Goal: Task Accomplishment & Management: Manage account settings

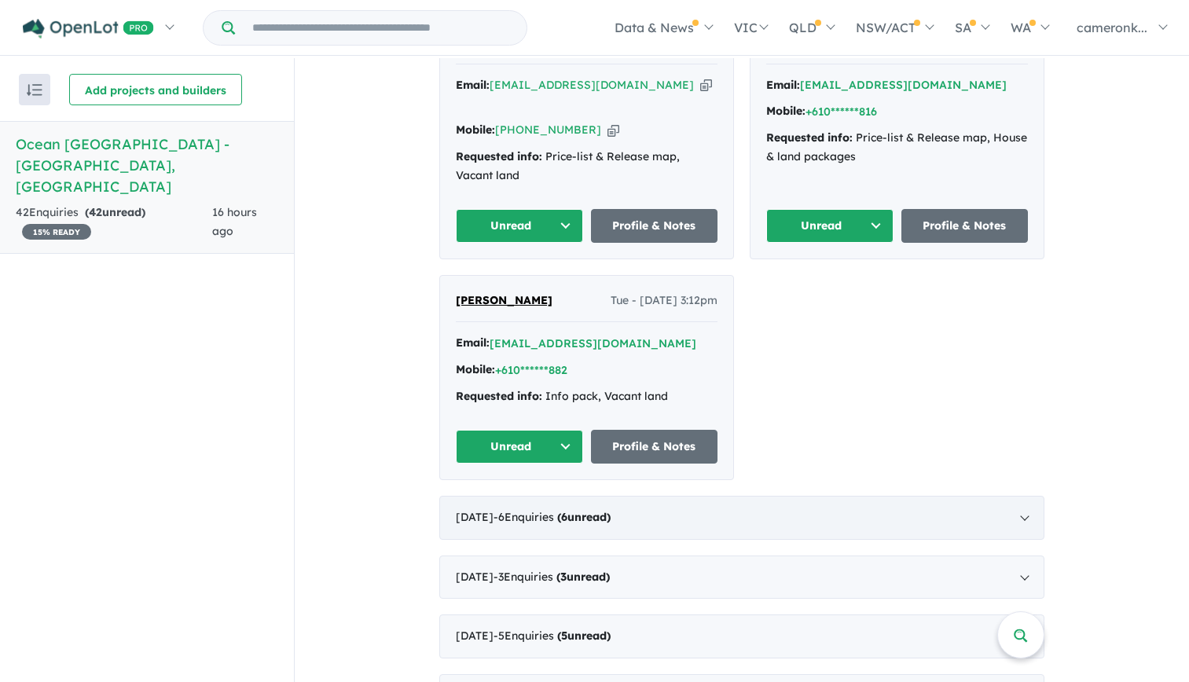
scroll to position [471, 0]
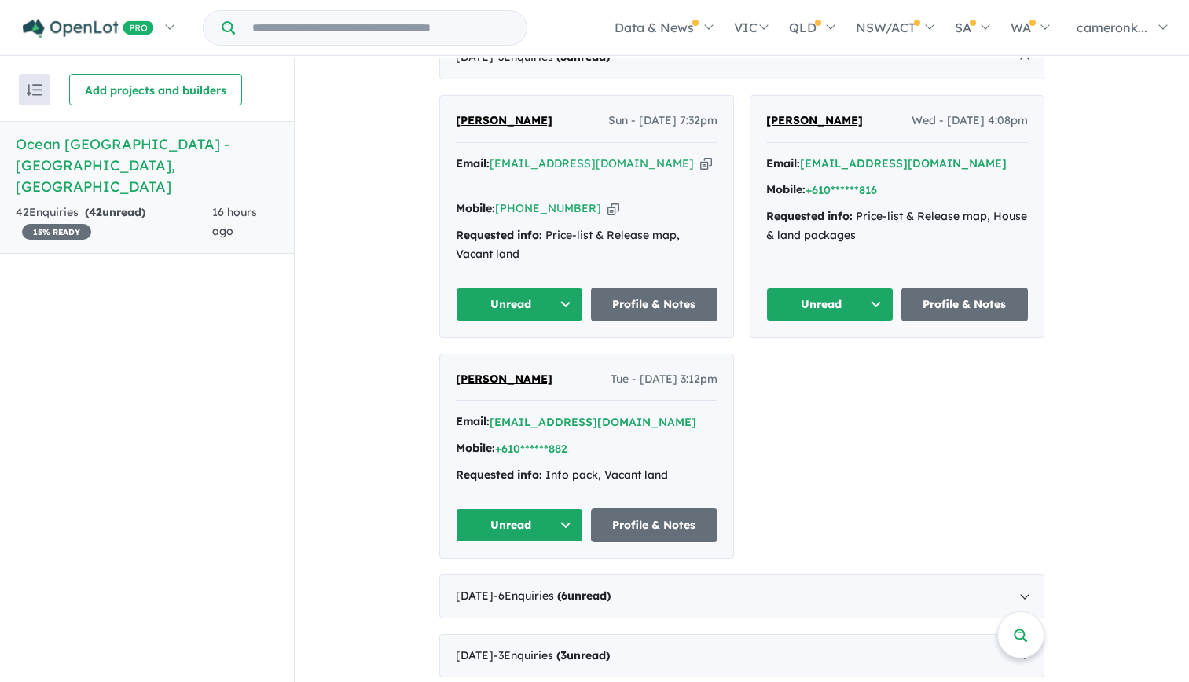
click at [556, 508] on button "Unread" at bounding box center [519, 525] width 127 height 34
click at [541, 581] on button "Assigned" at bounding box center [524, 599] width 137 height 36
click at [859, 288] on button "Unread" at bounding box center [829, 305] width 127 height 34
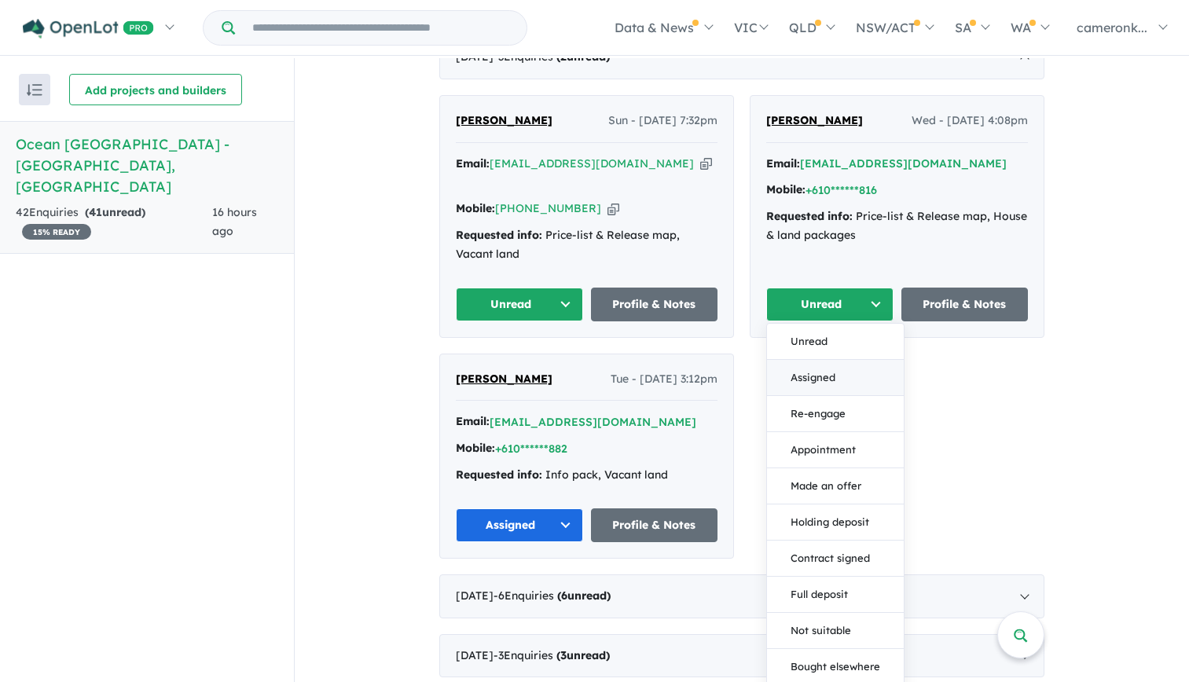
click at [830, 360] on button "Assigned" at bounding box center [835, 378] width 137 height 36
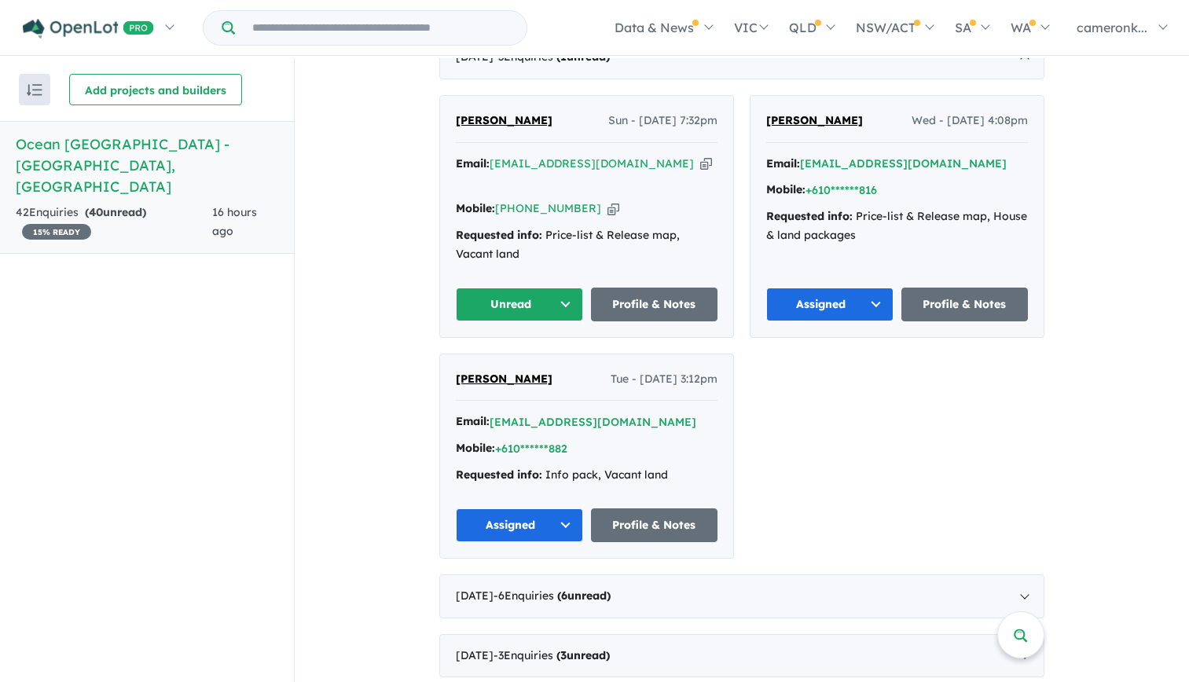
click at [548, 288] on button "Unread" at bounding box center [519, 305] width 127 height 34
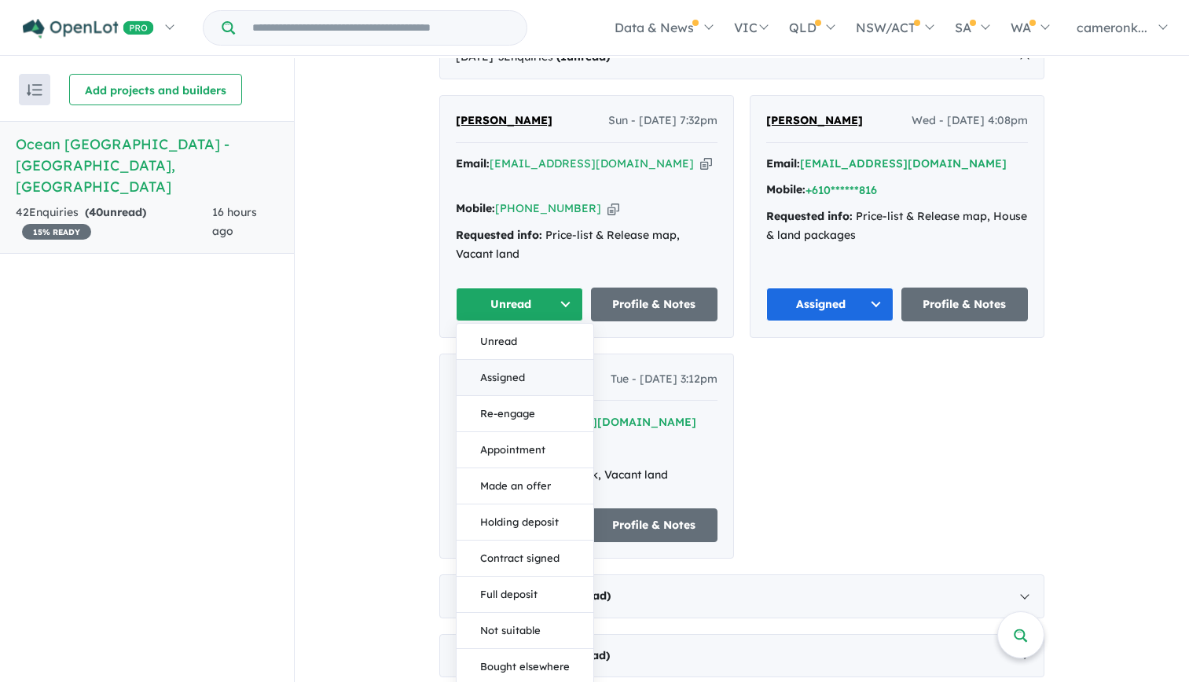
click at [528, 360] on button "Assigned" at bounding box center [524, 378] width 137 height 36
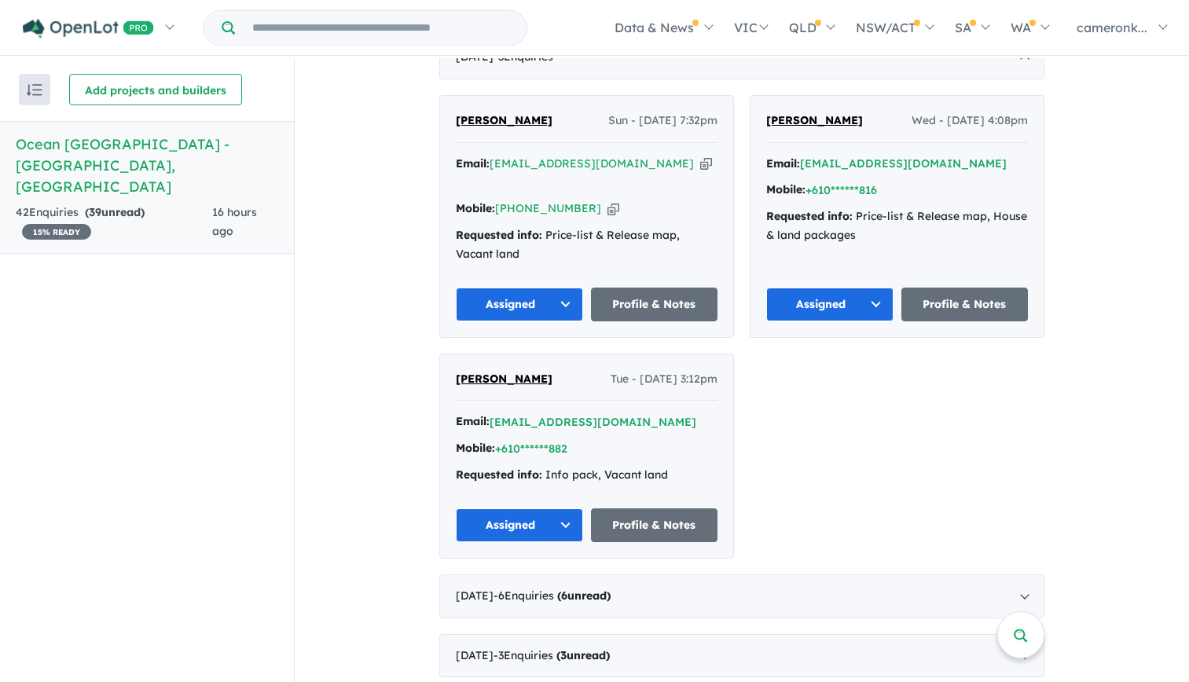
click at [893, 361] on div "[PERSON_NAME] Sun - [DATE] 7:32pm Email: [EMAIL_ADDRESS][DOMAIN_NAME] Copied! M…" at bounding box center [741, 327] width 605 height 464
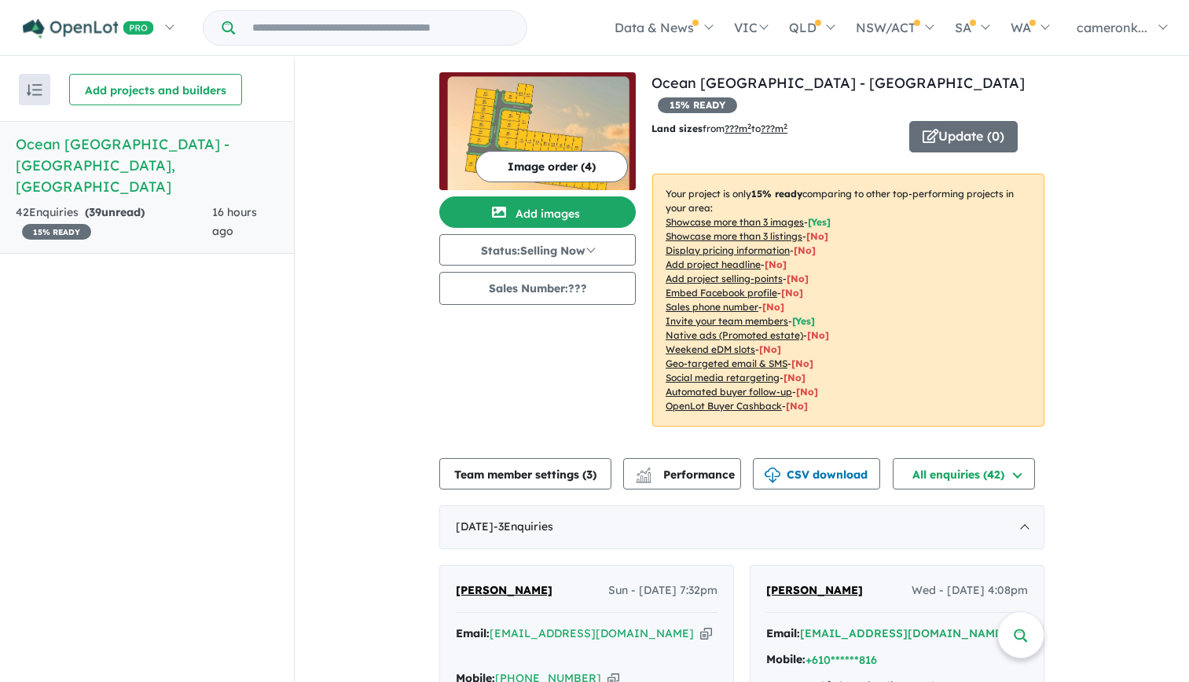
scroll to position [0, 0]
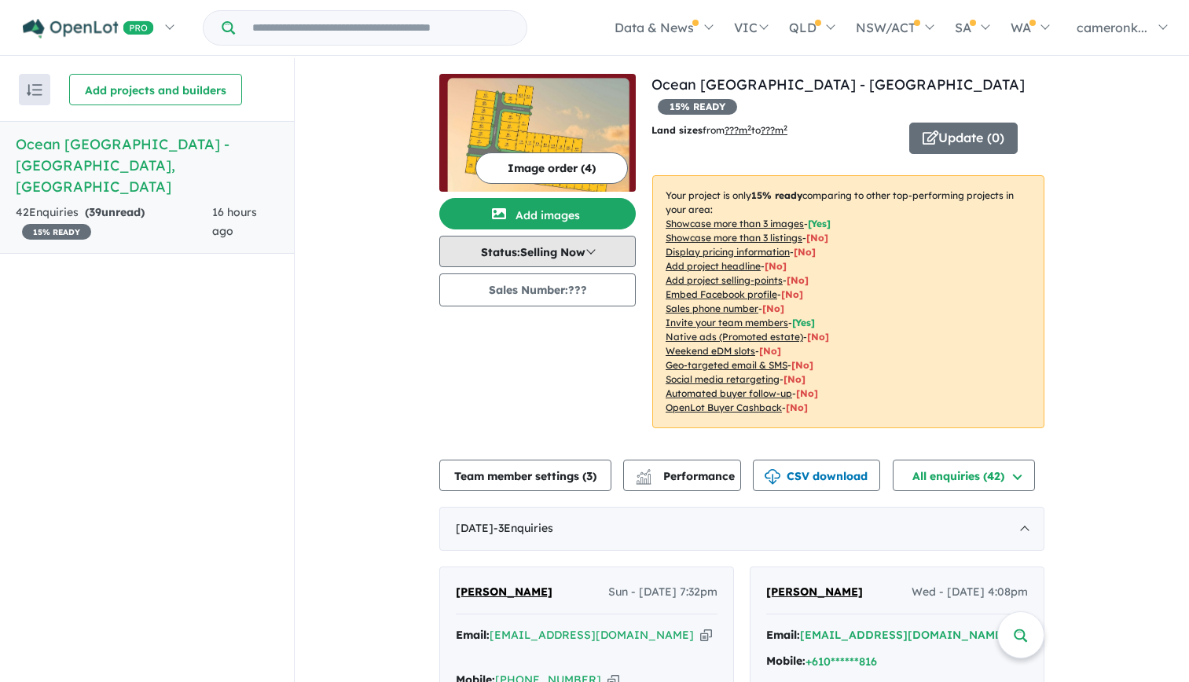
click at [603, 254] on button "Status: Selling Now" at bounding box center [537, 251] width 196 height 31
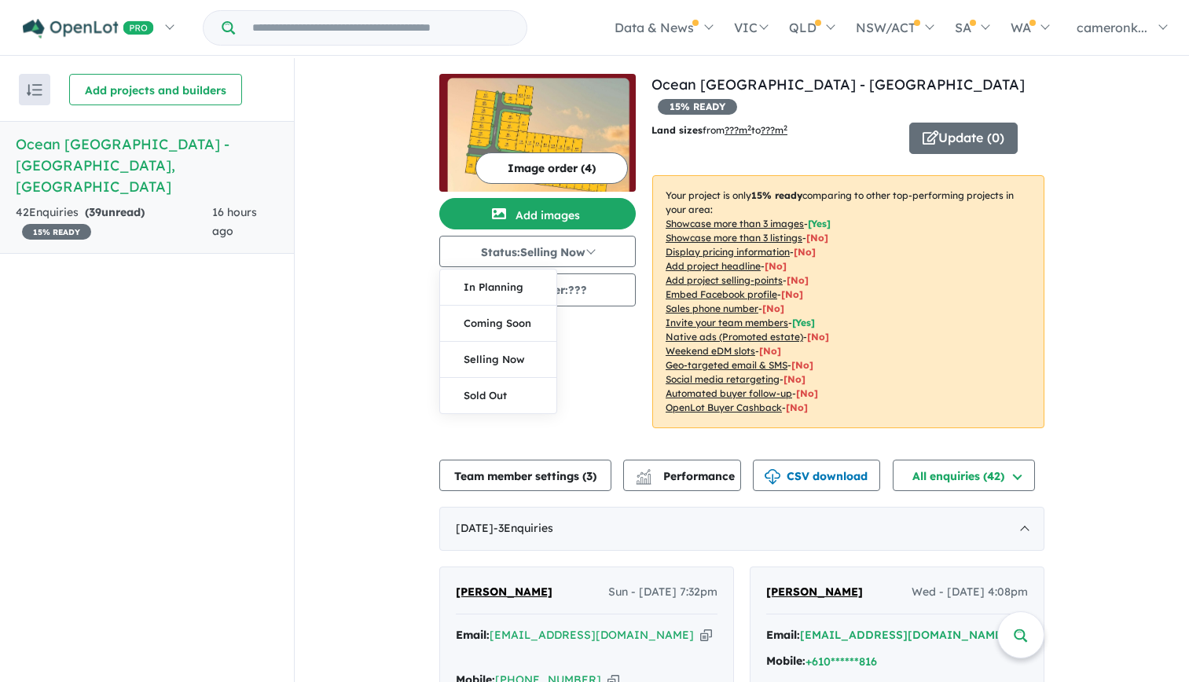
click at [615, 356] on div "Image order ( 4 ) Add images Status: Selling Now In Planning Coming Soon Sellin…" at bounding box center [545, 260] width 212 height 373
click at [948, 123] on button "Update ( 0 )" at bounding box center [963, 138] width 108 height 31
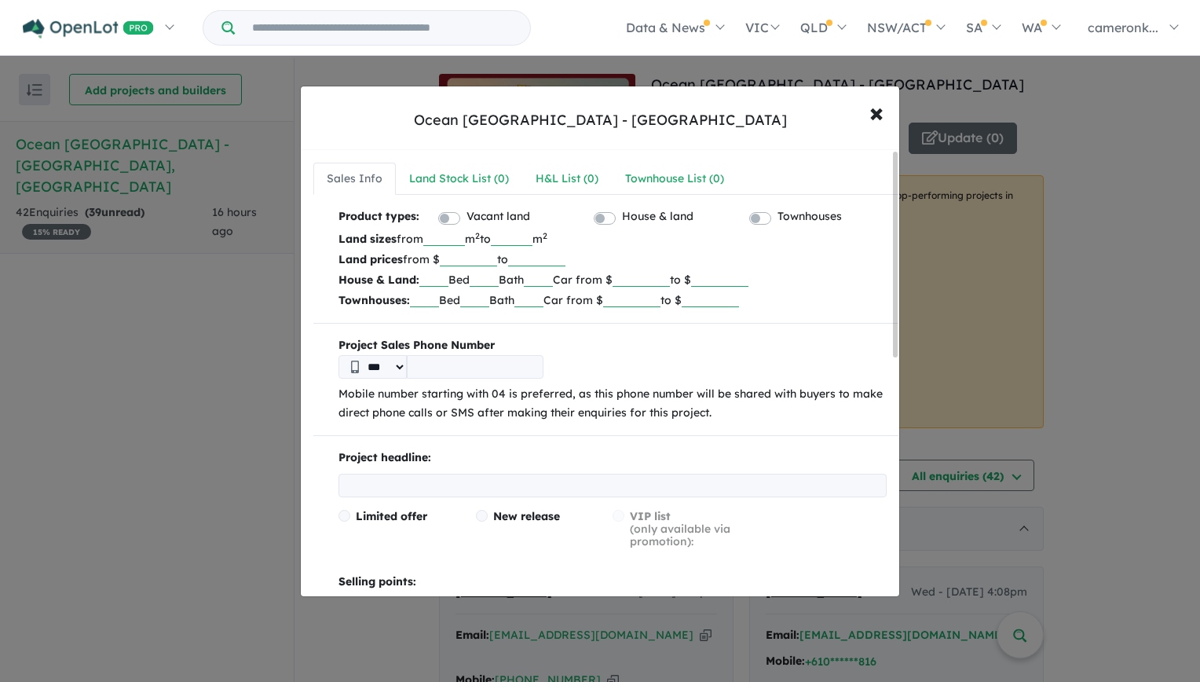
click at [456, 239] on input "number" at bounding box center [444, 238] width 42 height 16
type input "***"
click at [533, 239] on input "number" at bounding box center [512, 238] width 42 height 16
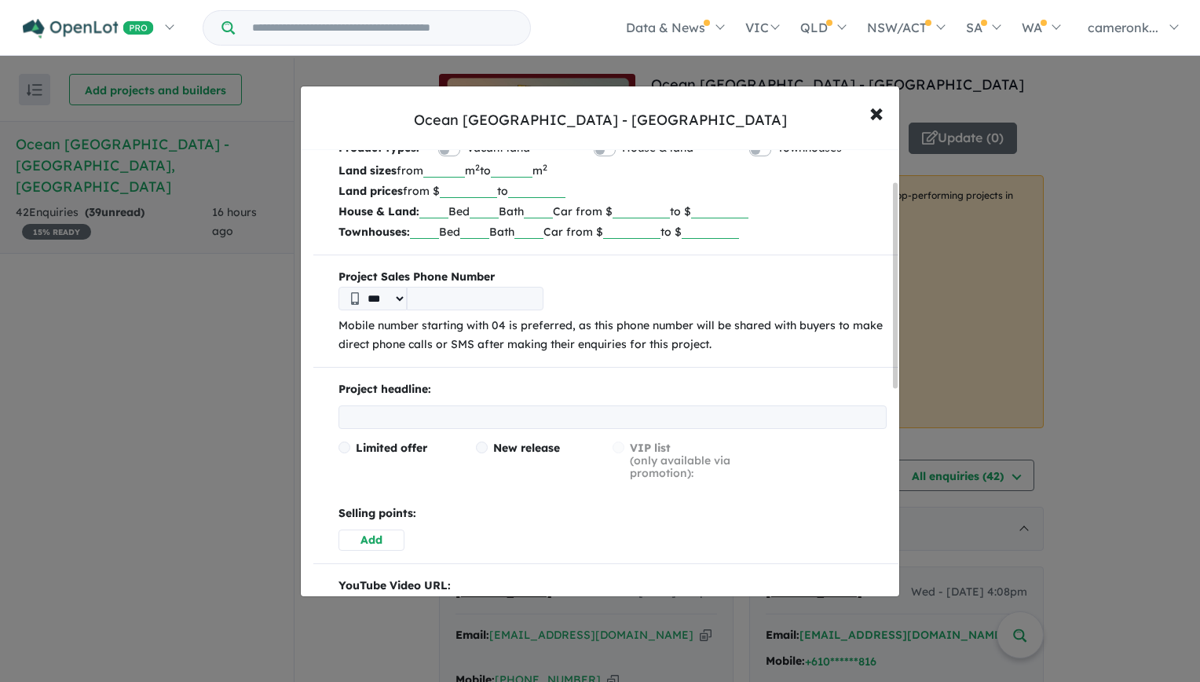
scroll to position [157, 0]
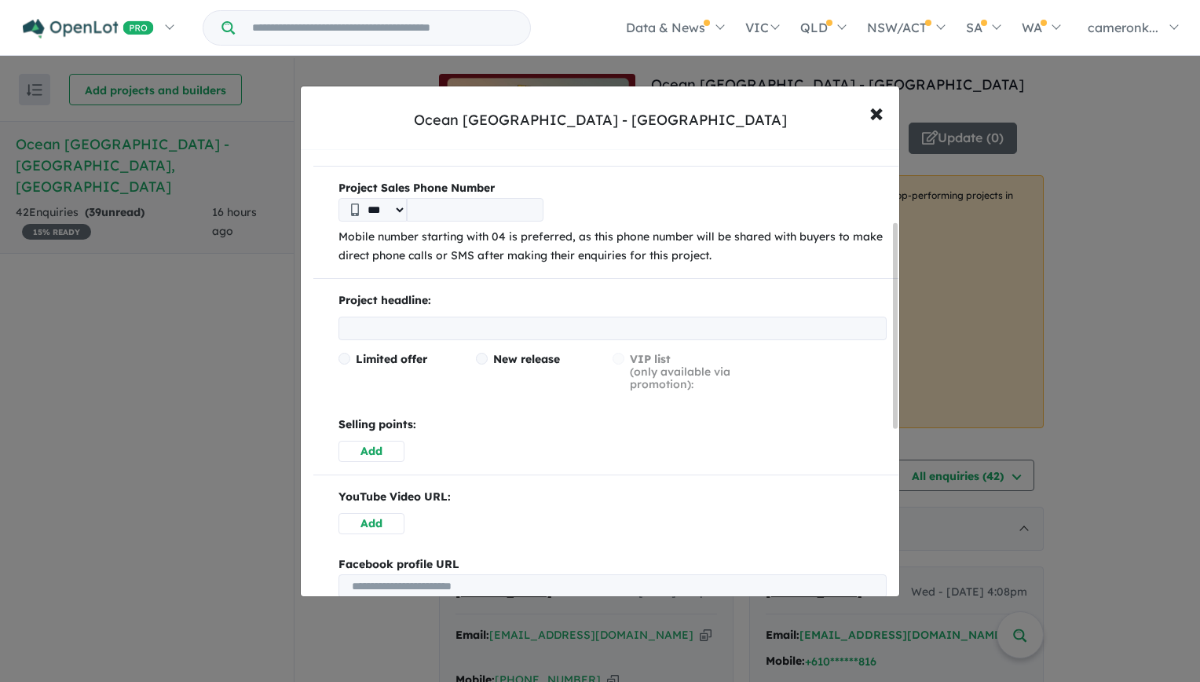
type input "***"
click at [449, 211] on input "tel" at bounding box center [475, 210] width 137 height 24
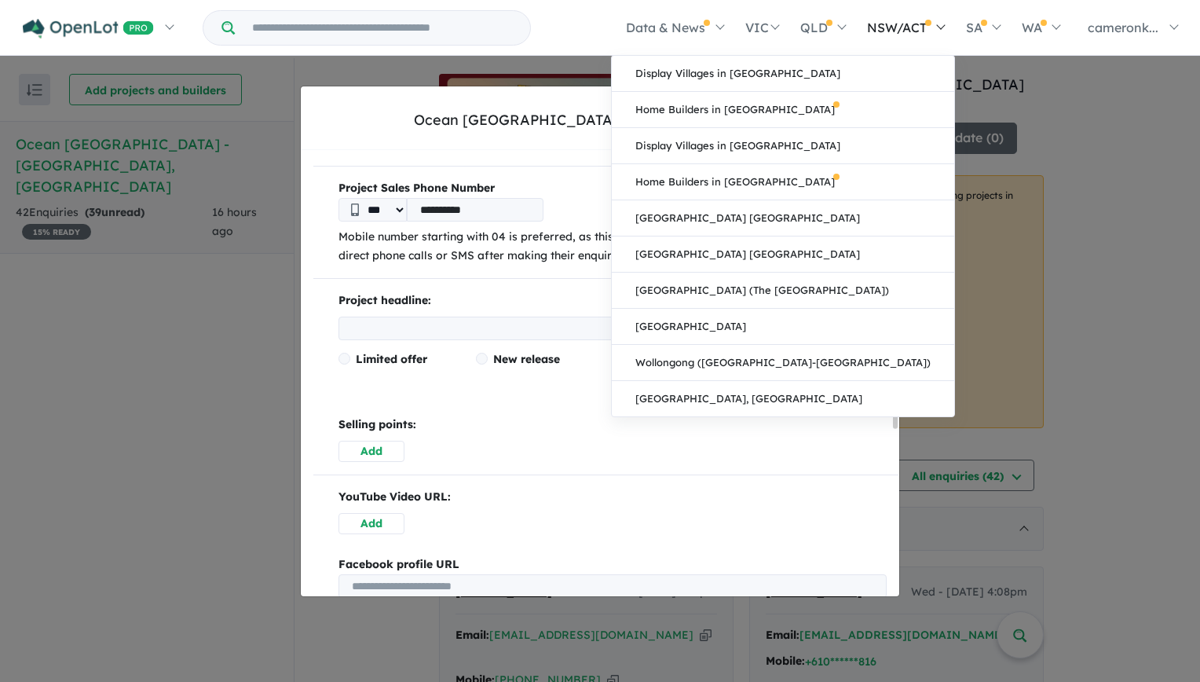
type input "**********"
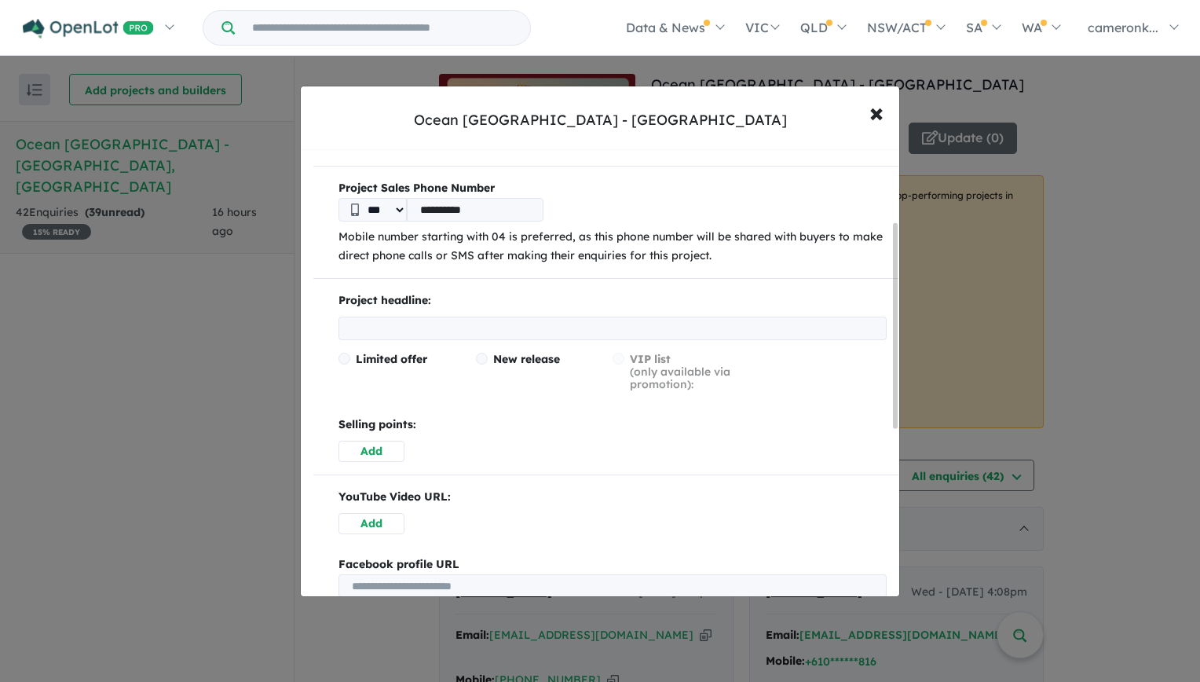
click at [440, 324] on input "text" at bounding box center [613, 329] width 548 height 24
paste input "**********"
click at [345, 334] on input "**********" at bounding box center [613, 329] width 548 height 24
drag, startPoint x: 399, startPoint y: 328, endPoint x: 138, endPoint y: 411, distance: 273.8
click at [250, 378] on div "**********" at bounding box center [600, 341] width 1200 height 682
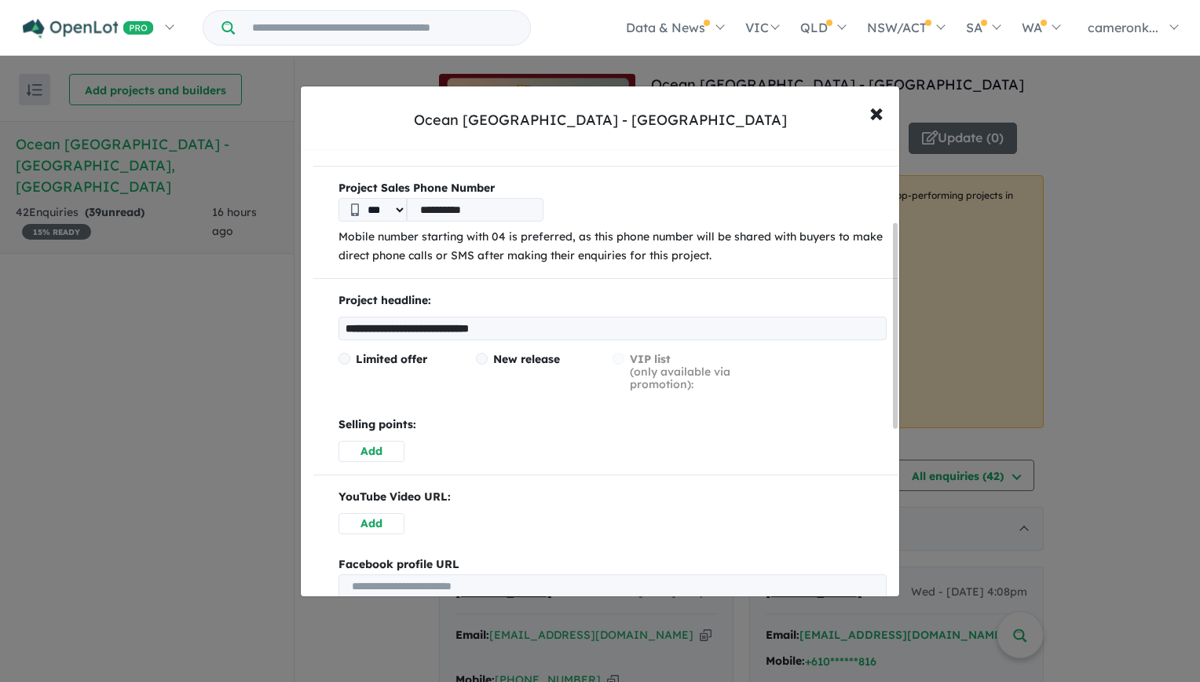
type input "**********"
click at [481, 357] on span at bounding box center [482, 359] width 12 height 12
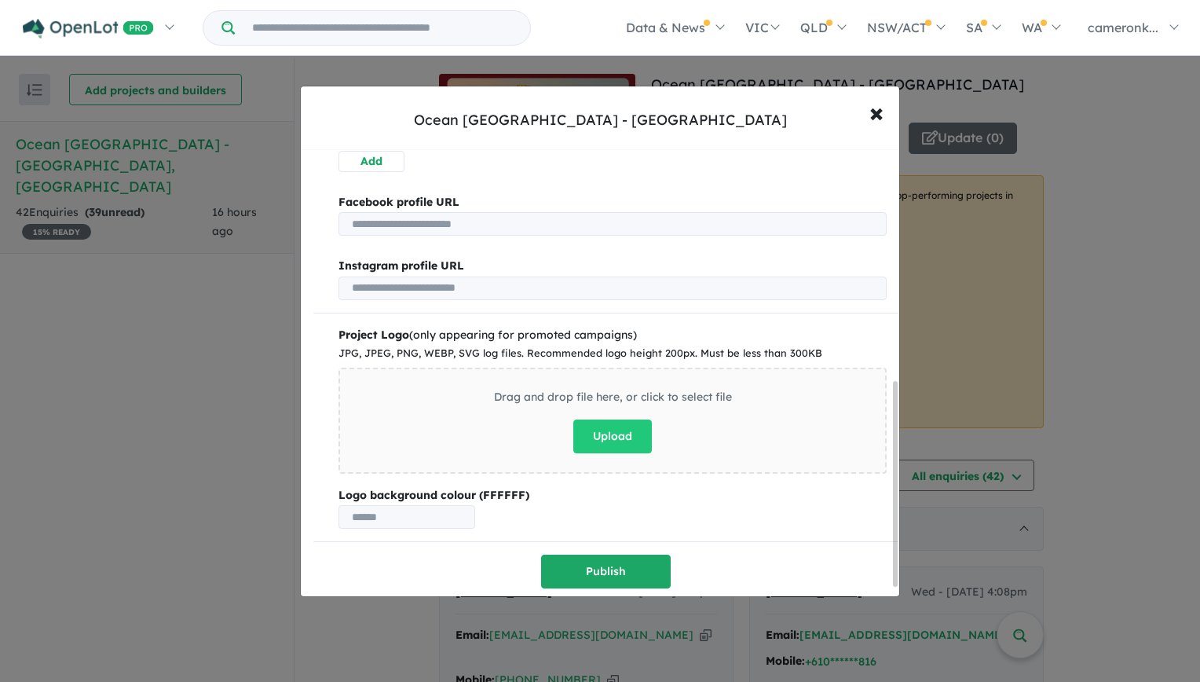
scroll to position [522, 0]
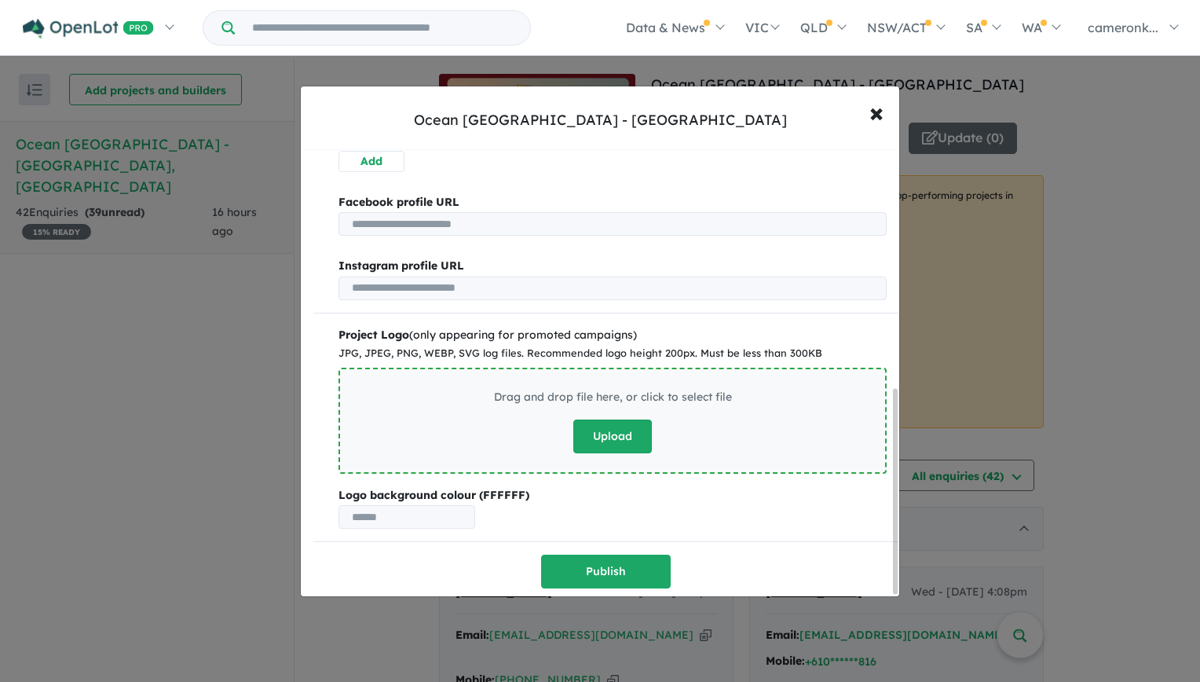
click at [626, 431] on button "Upload" at bounding box center [613, 437] width 79 height 34
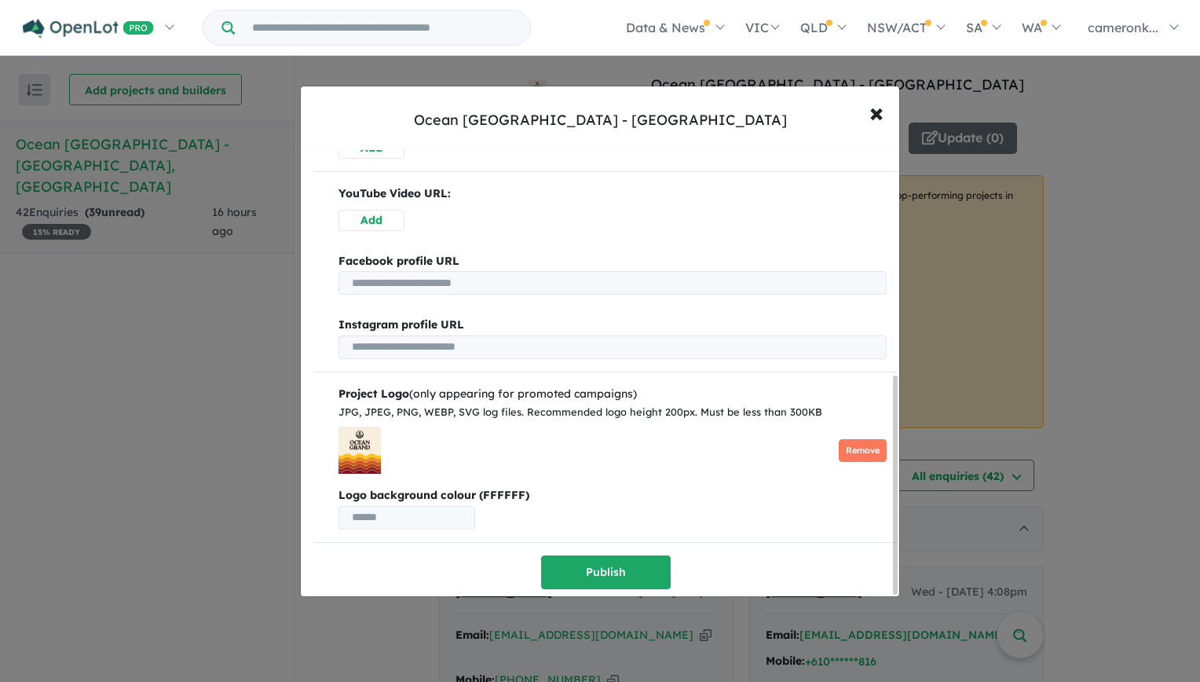
click at [435, 506] on input "text" at bounding box center [407, 518] width 137 height 24
click at [453, 487] on b "Logo background colour (FFFFFF)" at bounding box center [613, 495] width 548 height 19
click at [503, 486] on b "Logo background colour (FFFFFF)" at bounding box center [613, 495] width 548 height 19
click at [605, 555] on button "Publish" at bounding box center [606, 572] width 130 height 34
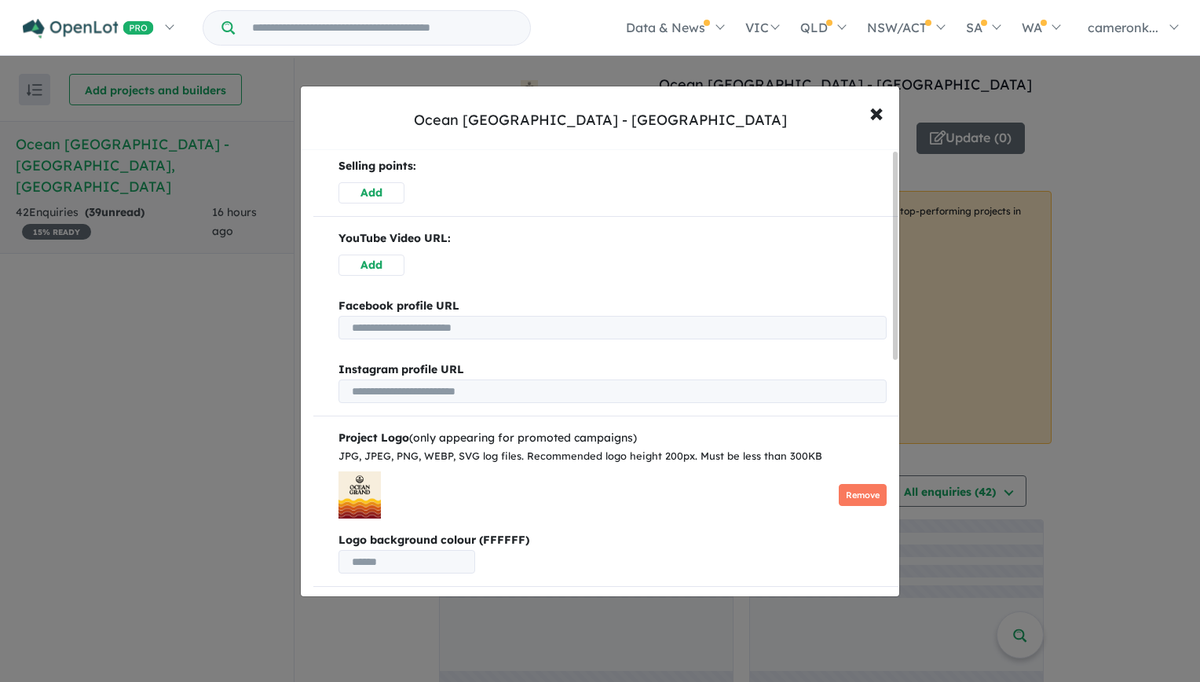
scroll to position [0, 0]
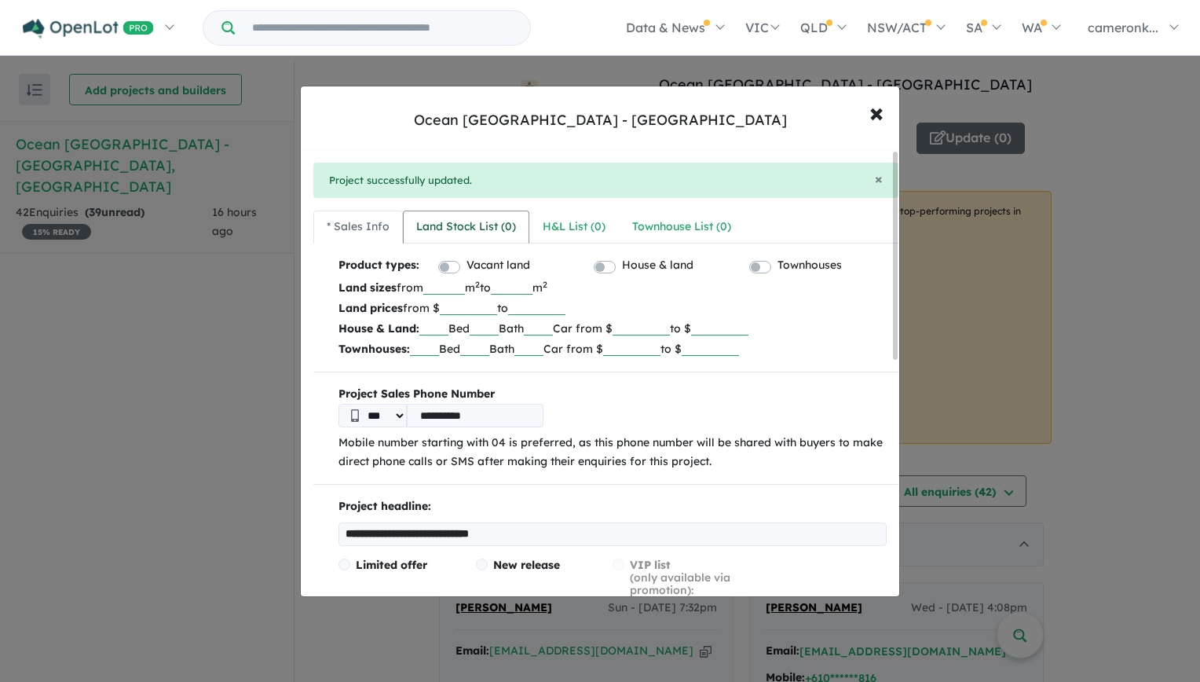
click at [472, 223] on div "Land Stock List ( 0 )" at bounding box center [466, 227] width 100 height 19
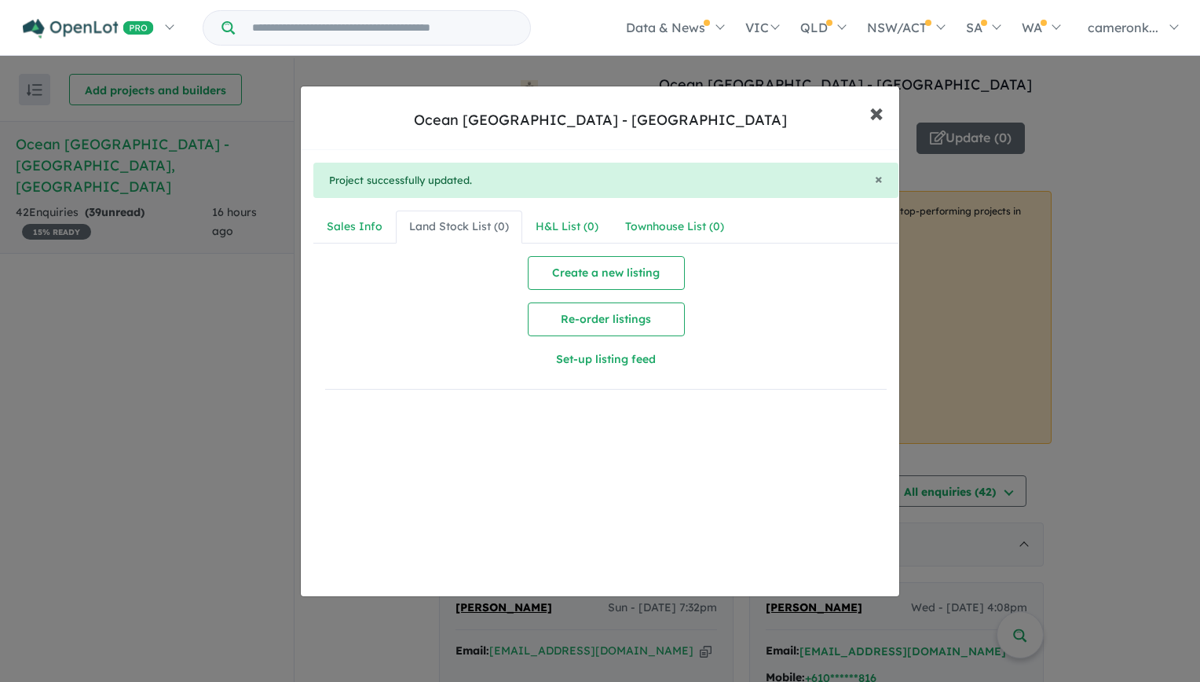
click at [881, 112] on span "×" at bounding box center [877, 112] width 14 height 34
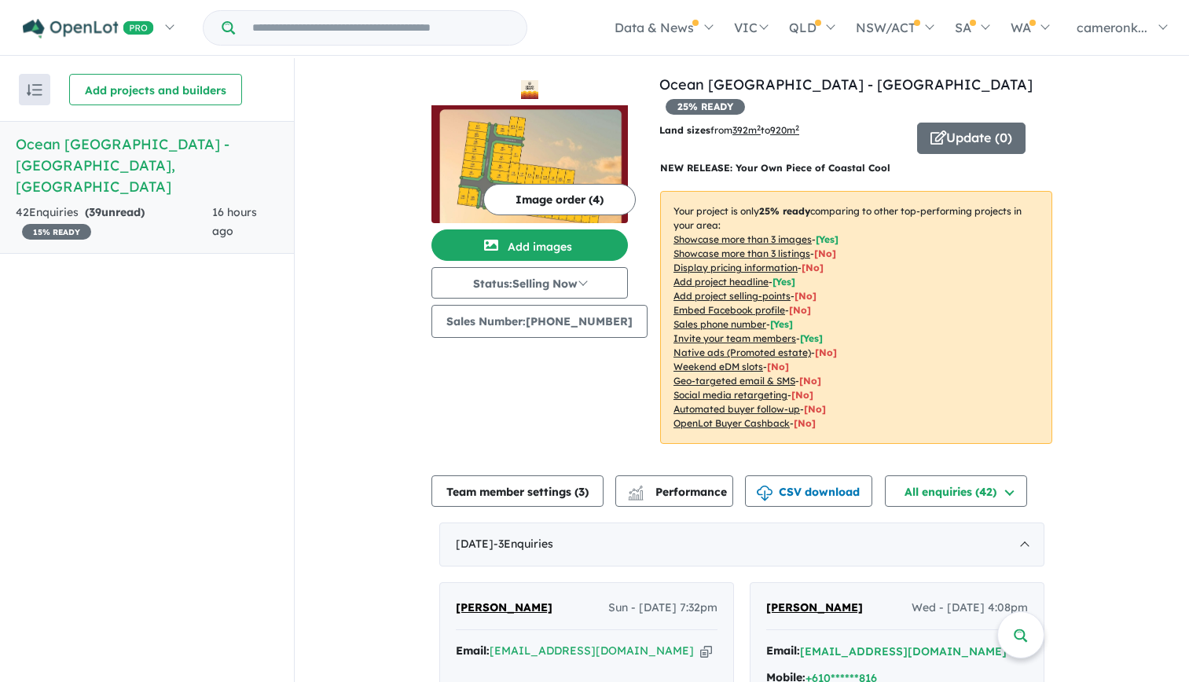
click at [544, 195] on button "Image order ( 4 )" at bounding box center [559, 199] width 152 height 31
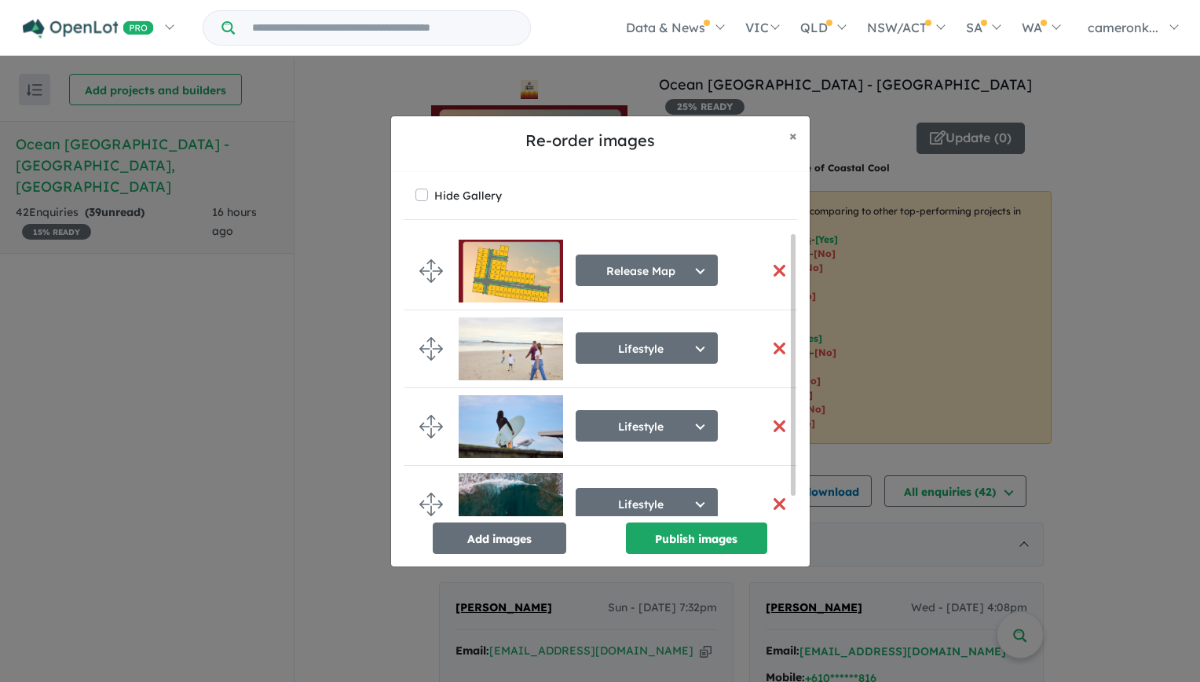
drag, startPoint x: 793, startPoint y: 317, endPoint x: 715, endPoint y: 112, distance: 219.3
click at [715, 112] on div "Re-order images × Close Hide Gallery Release Map Select image tag Aerial Locati…" at bounding box center [600, 341] width 1200 height 682
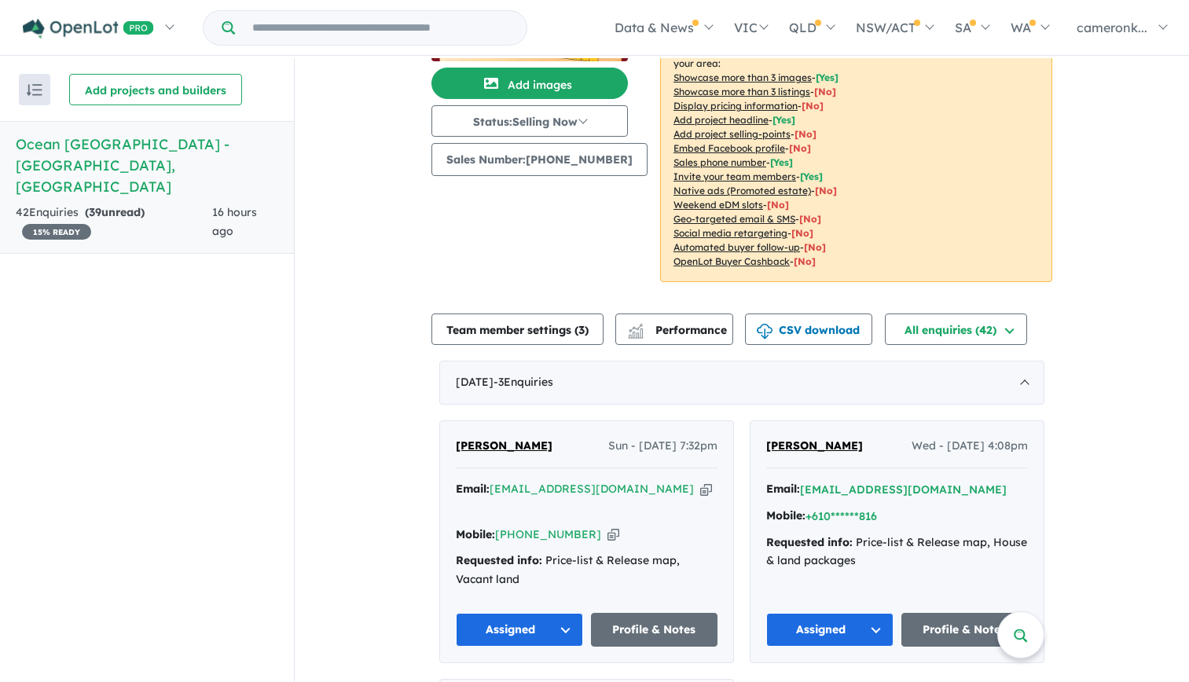
scroll to position [314, 0]
